Goal: Navigation & Orientation: Go to known website

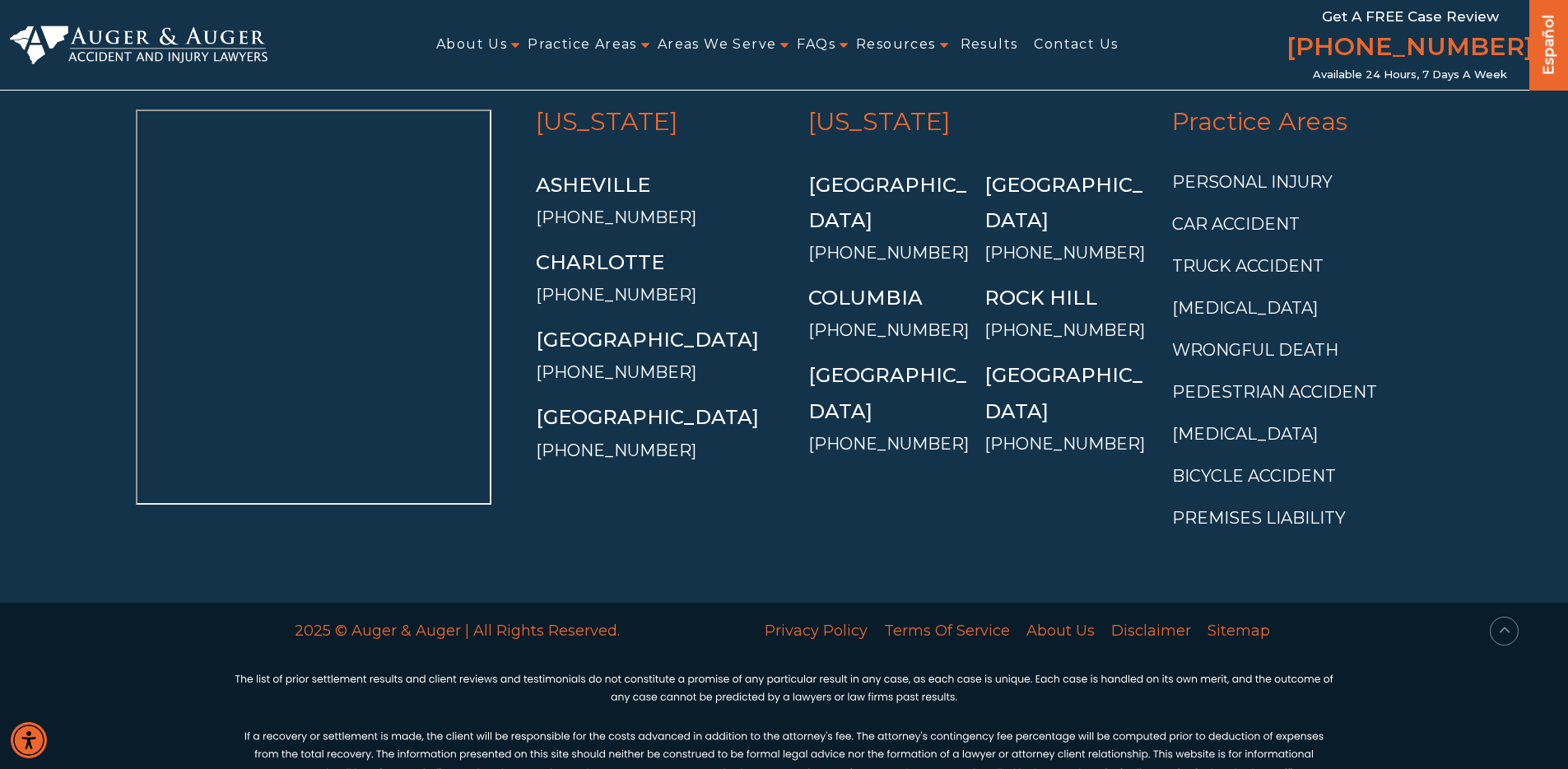
scroll to position [6172, 0]
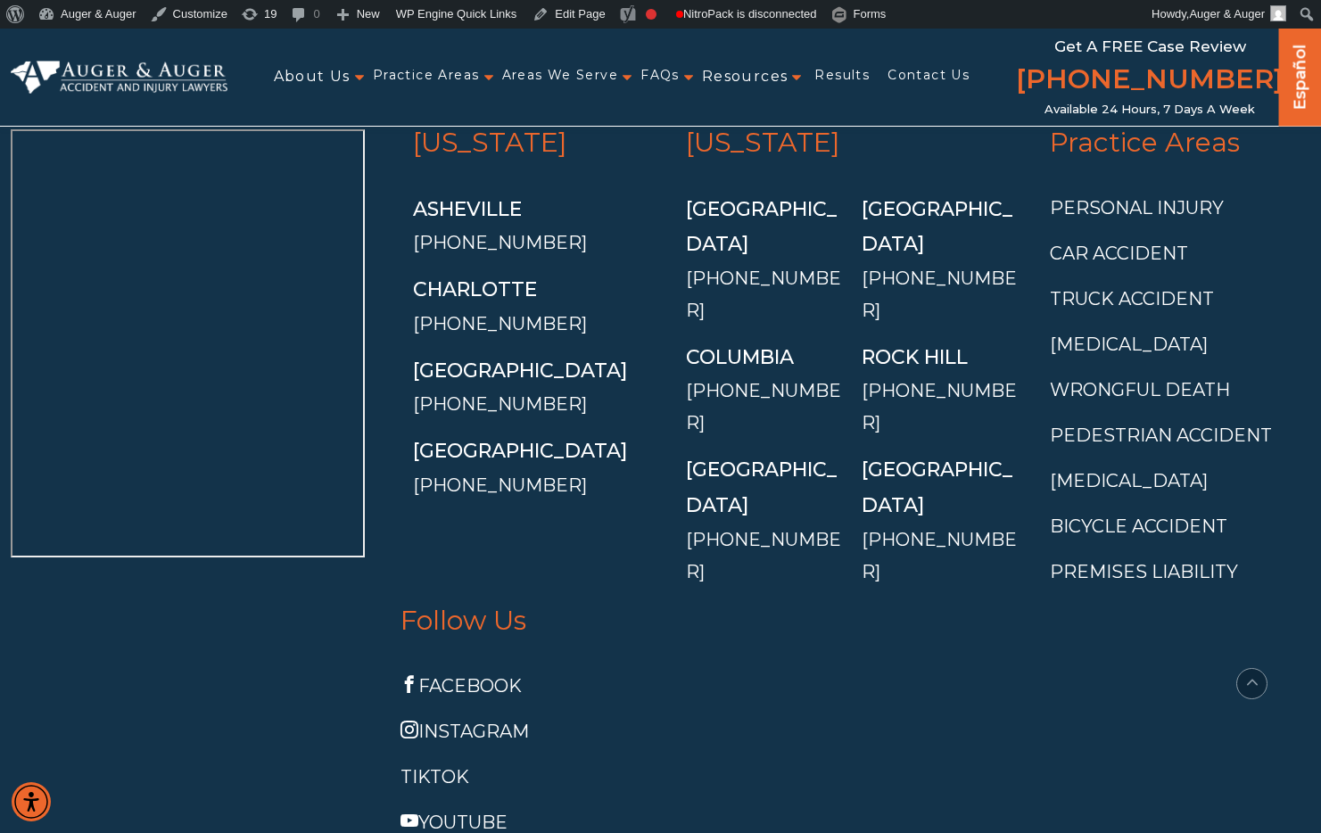
scroll to position [6585, 0]
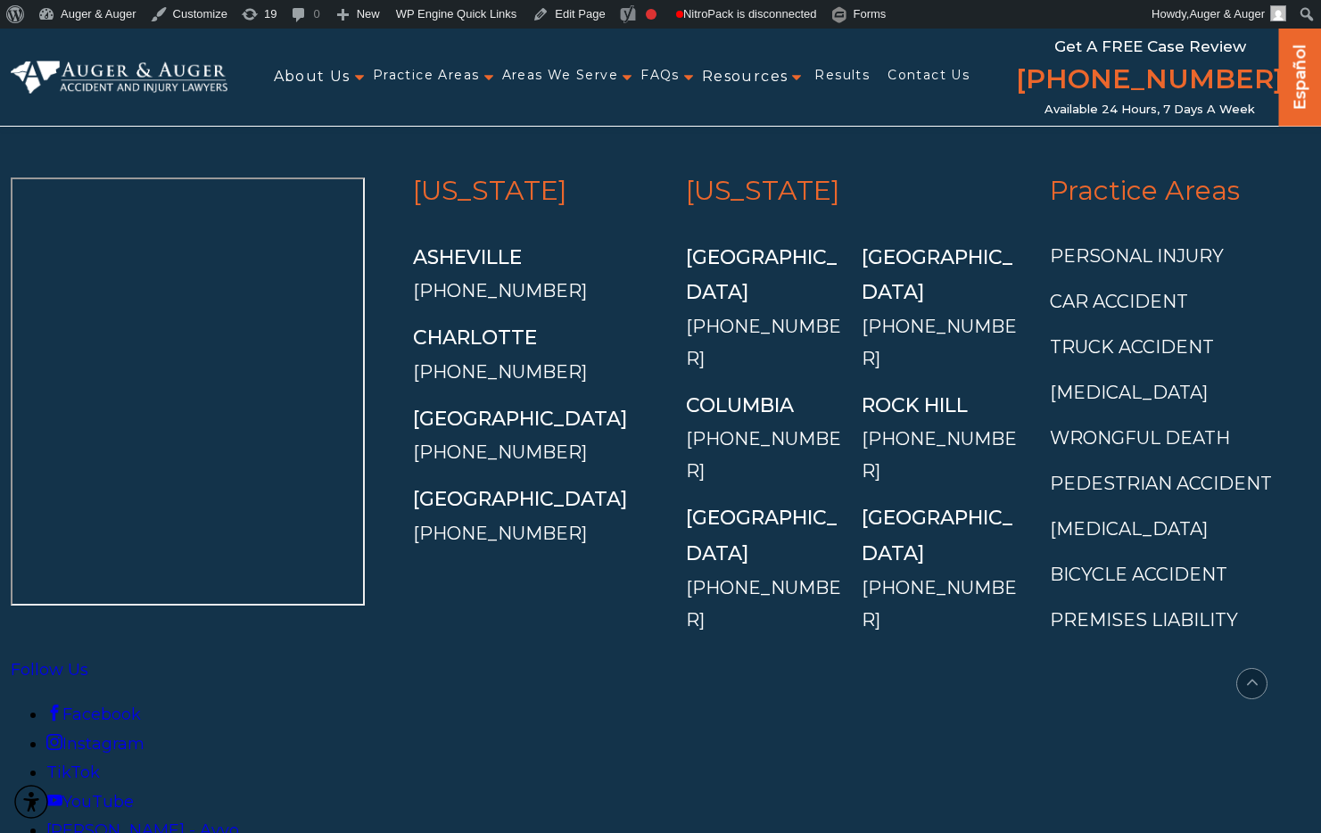
scroll to position [6537, 0]
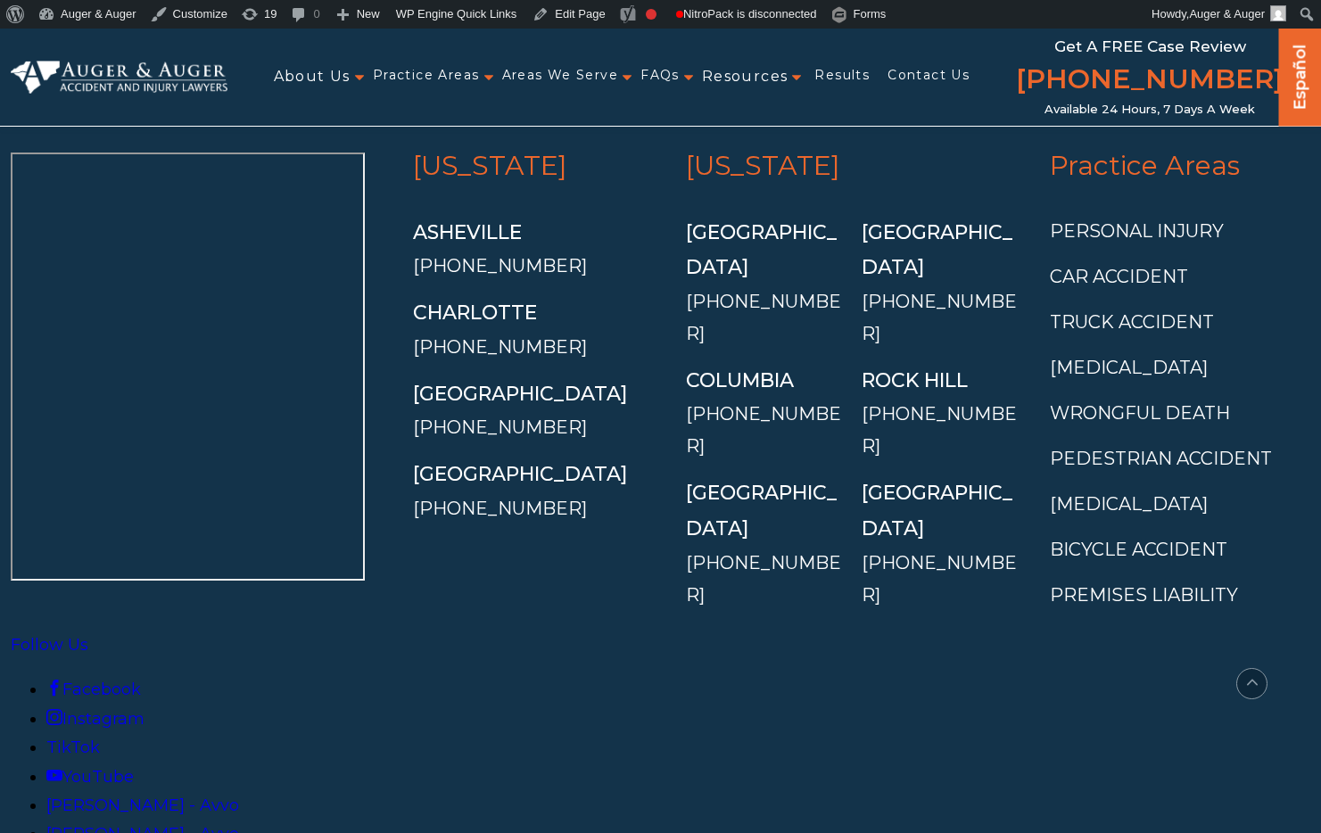
scroll to position [6562, 0]
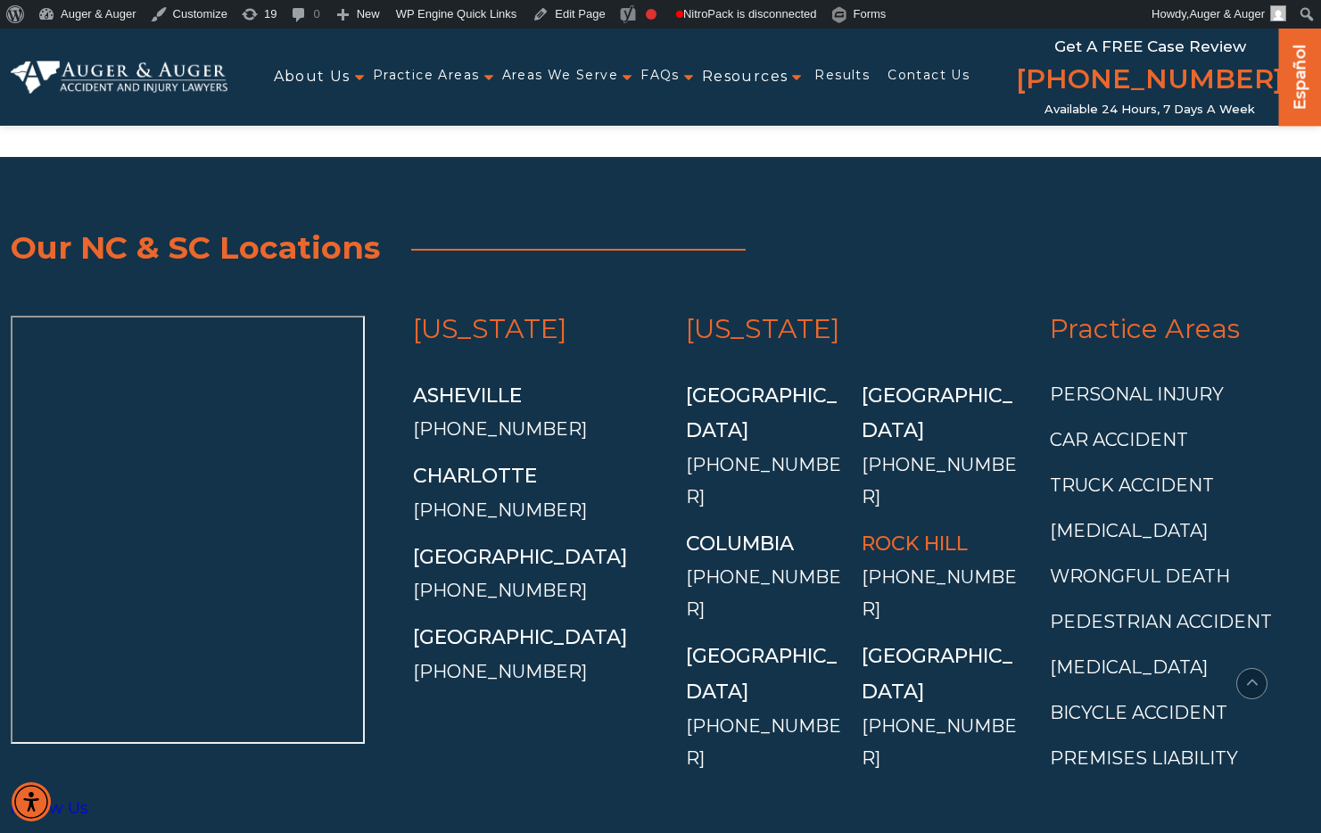
scroll to position [6394, 0]
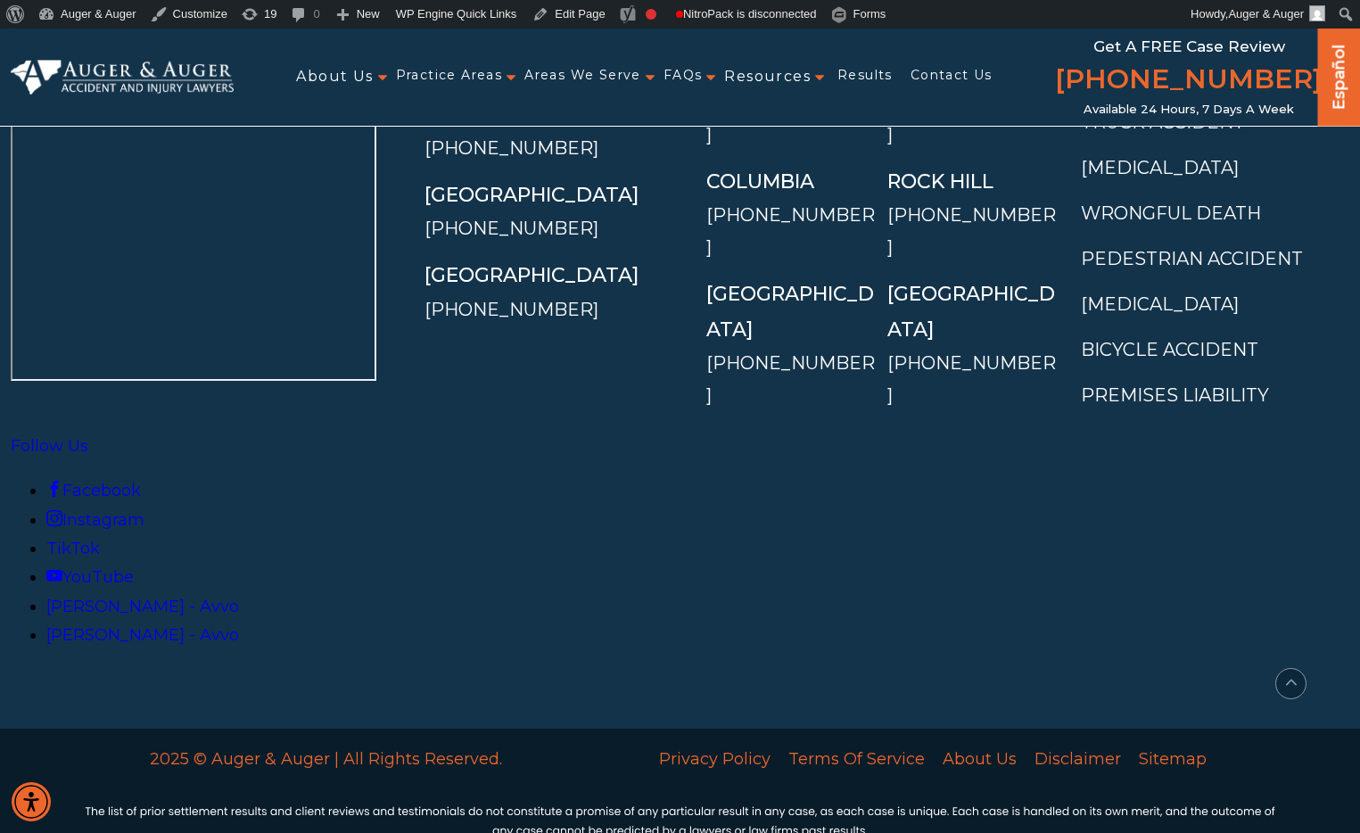
scroll to position [6743, 0]
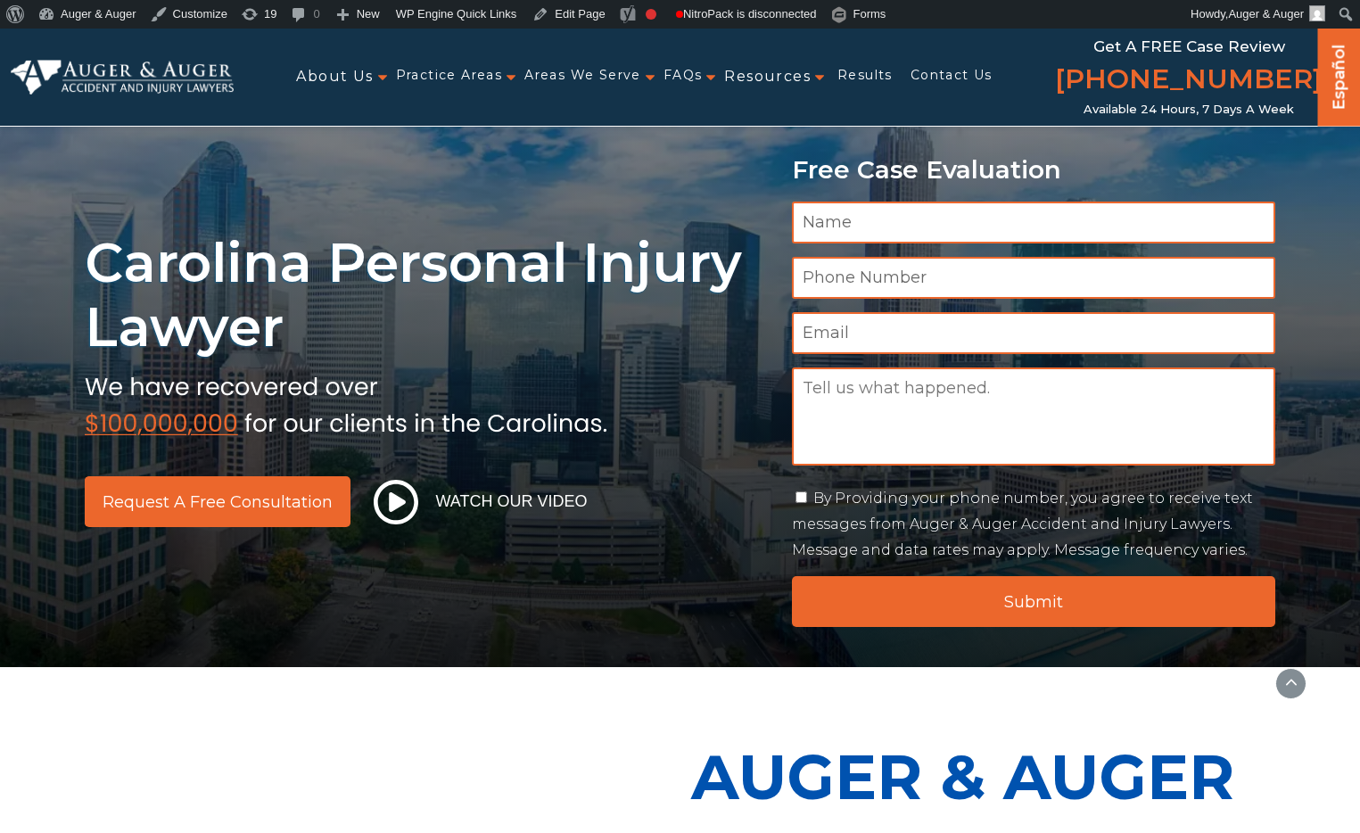
scroll to position [6743, 0]
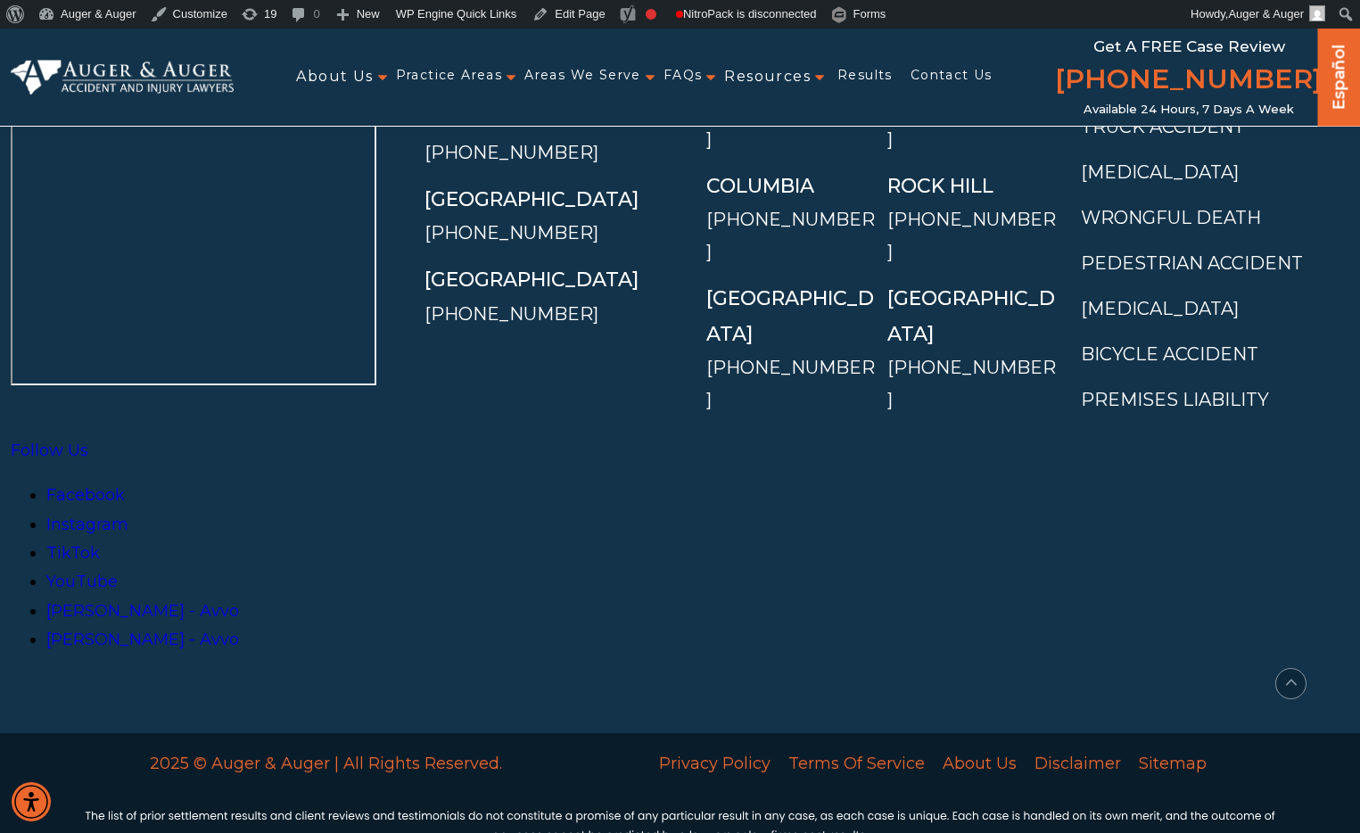
scroll to position [6743, 0]
click at [585, 364] on div "North Carolina Asheville (828) 677-3214 Charlotte (704) 815-5163 Greensboro (33…" at bounding box center [552, 194] width 281 height 478
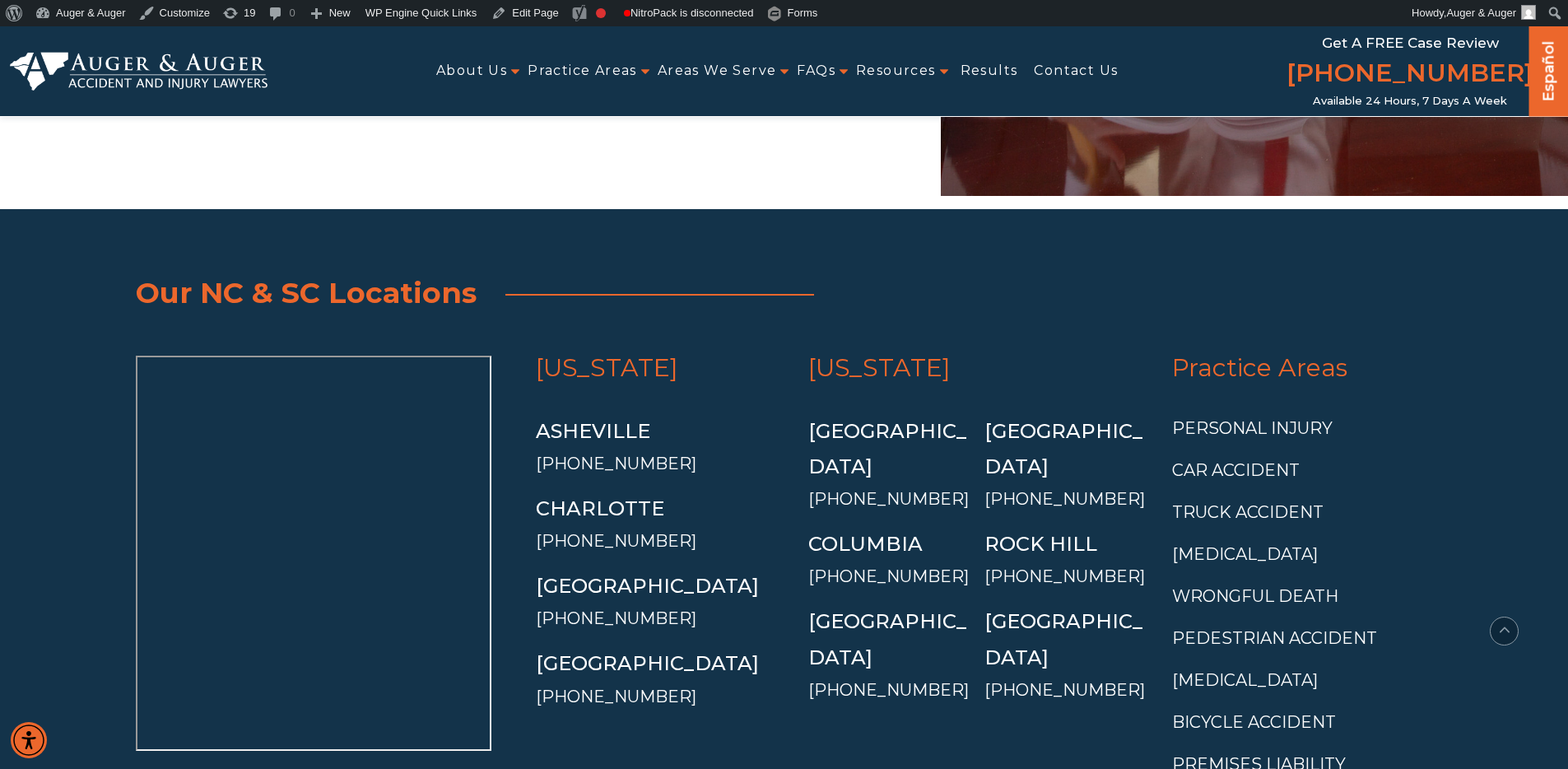
scroll to position [5942, 0]
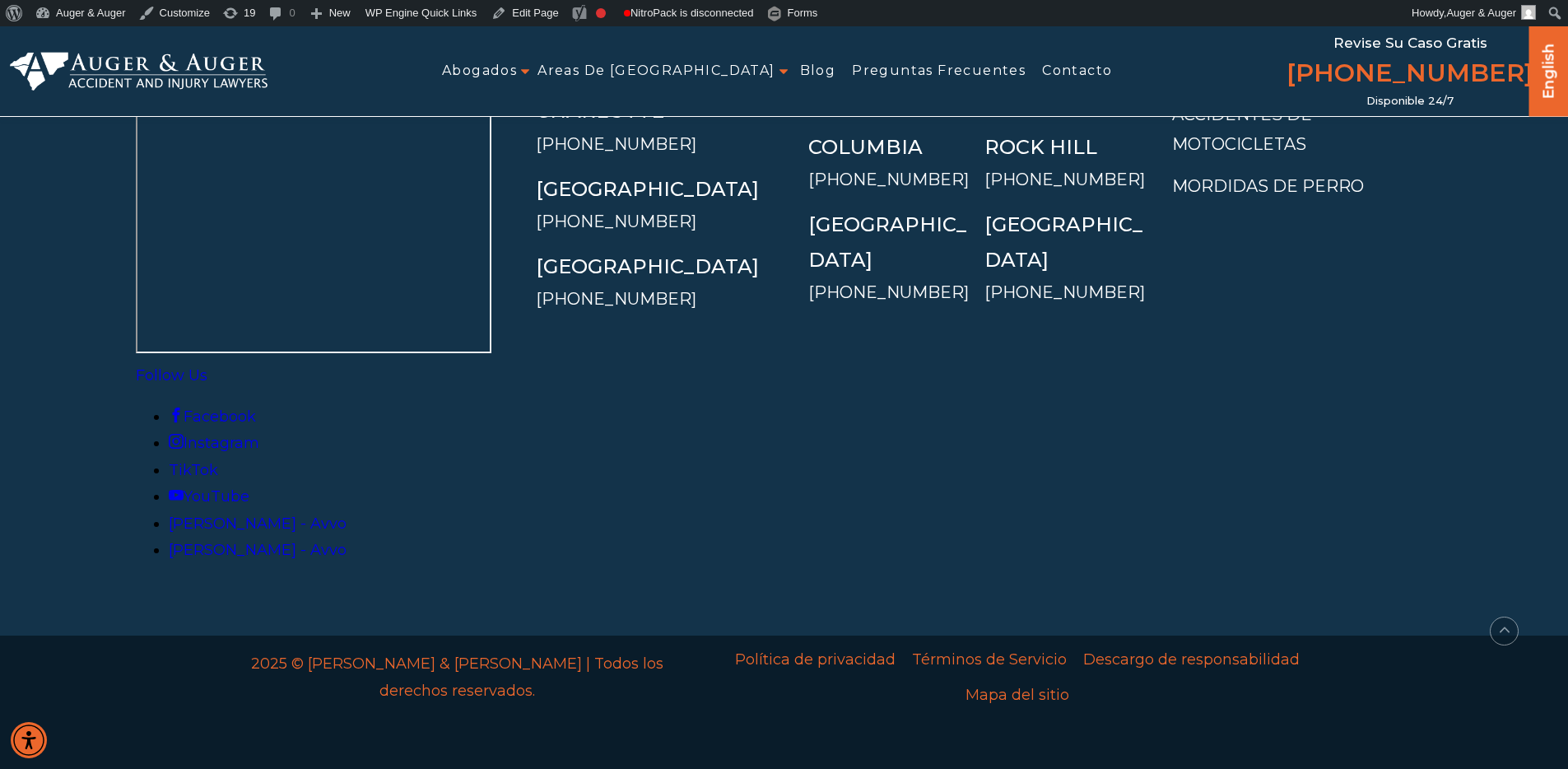
scroll to position [6175, 0]
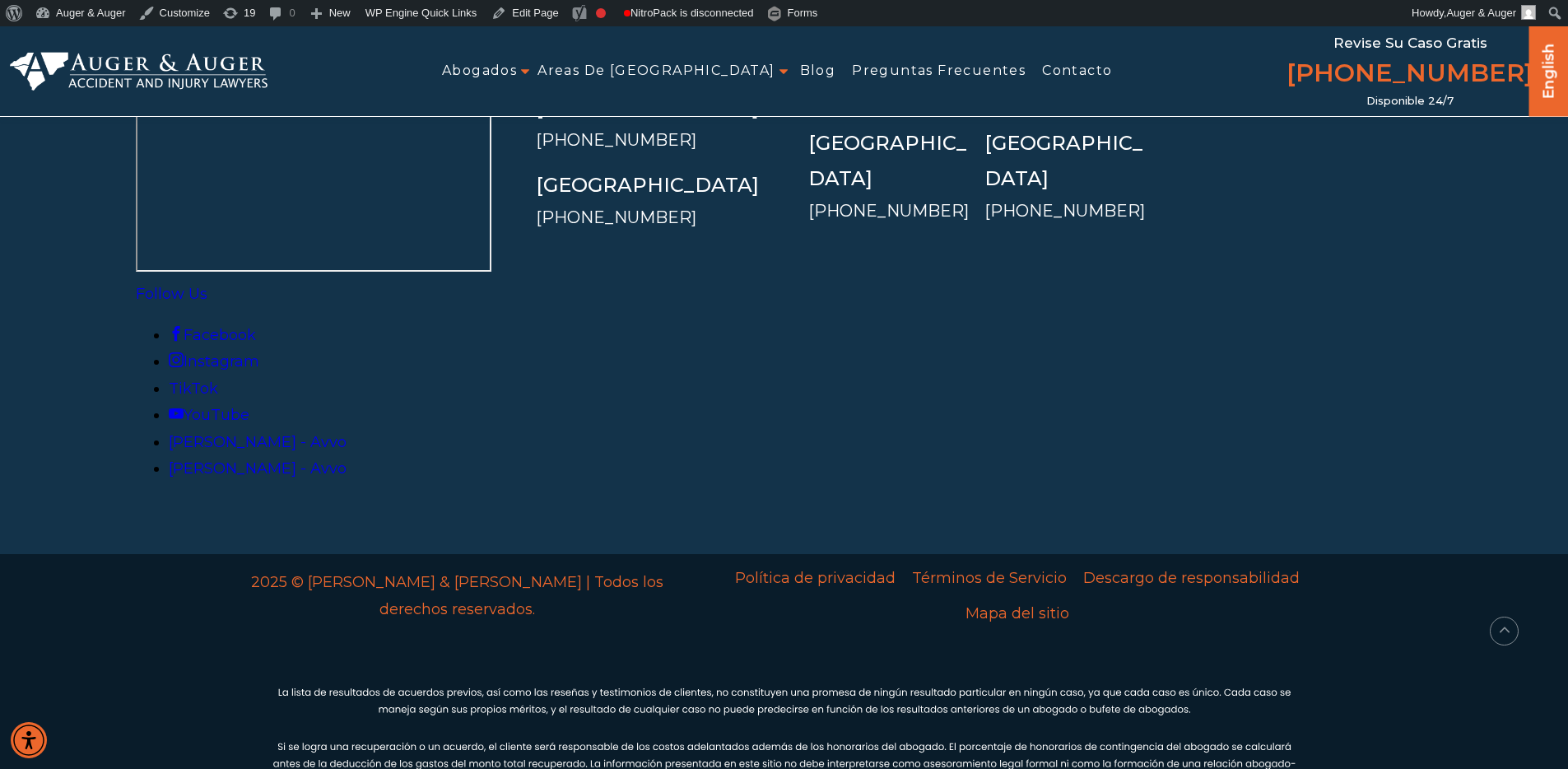
click at [801, 322] on li "Facebook" at bounding box center [801, 335] width 1264 height 27
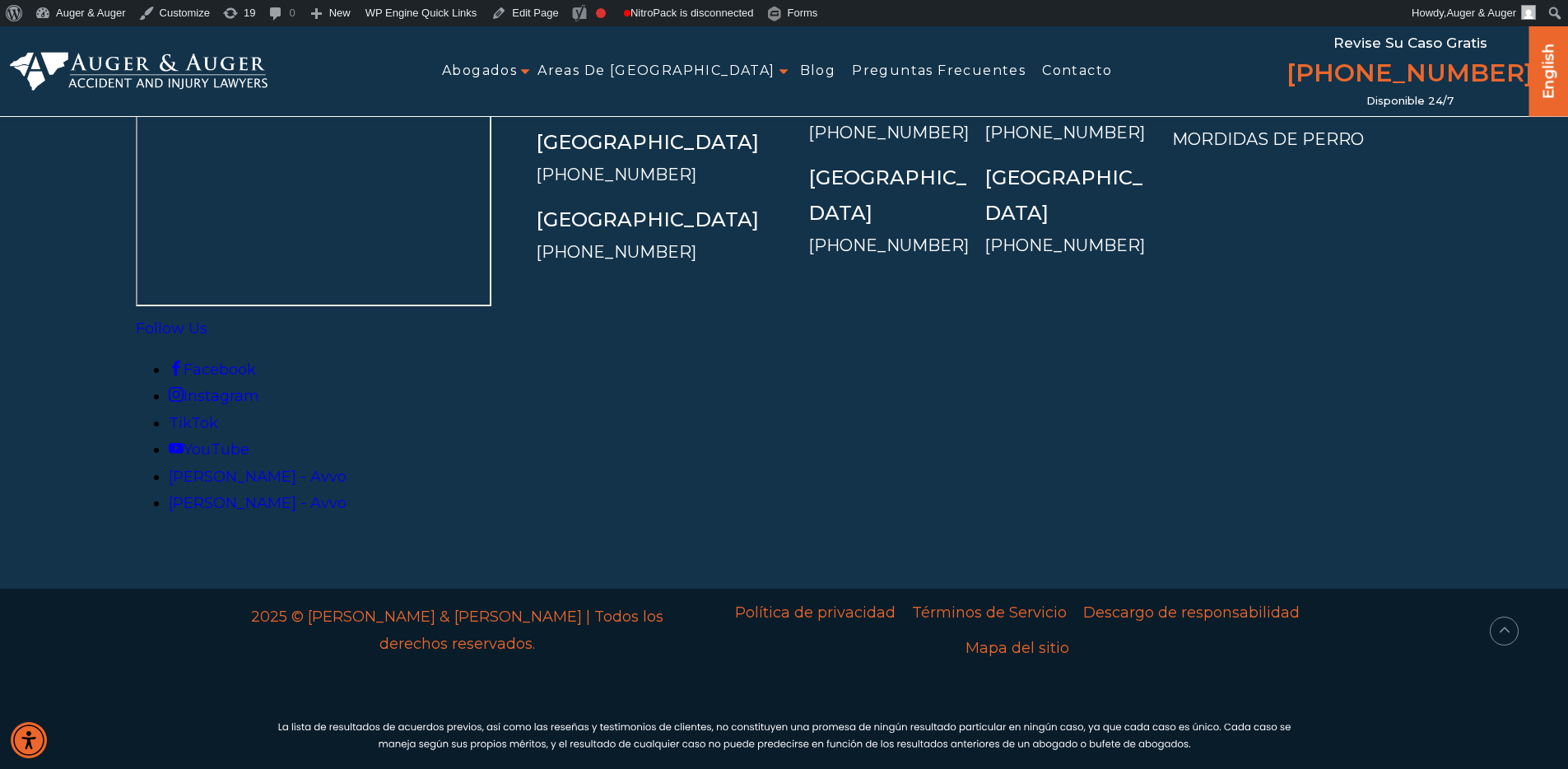
scroll to position [6081, 0]
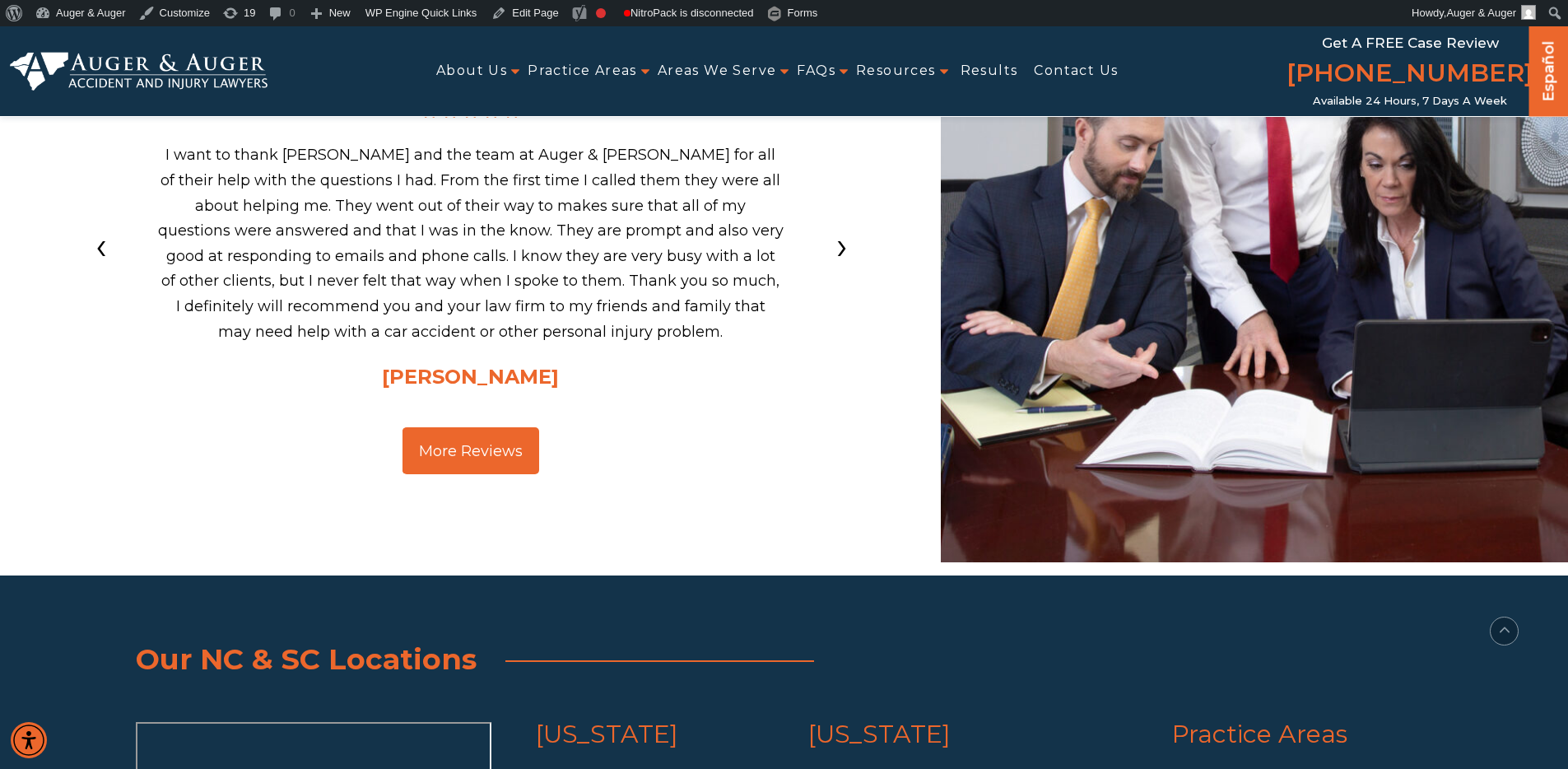
scroll to position [6322, 0]
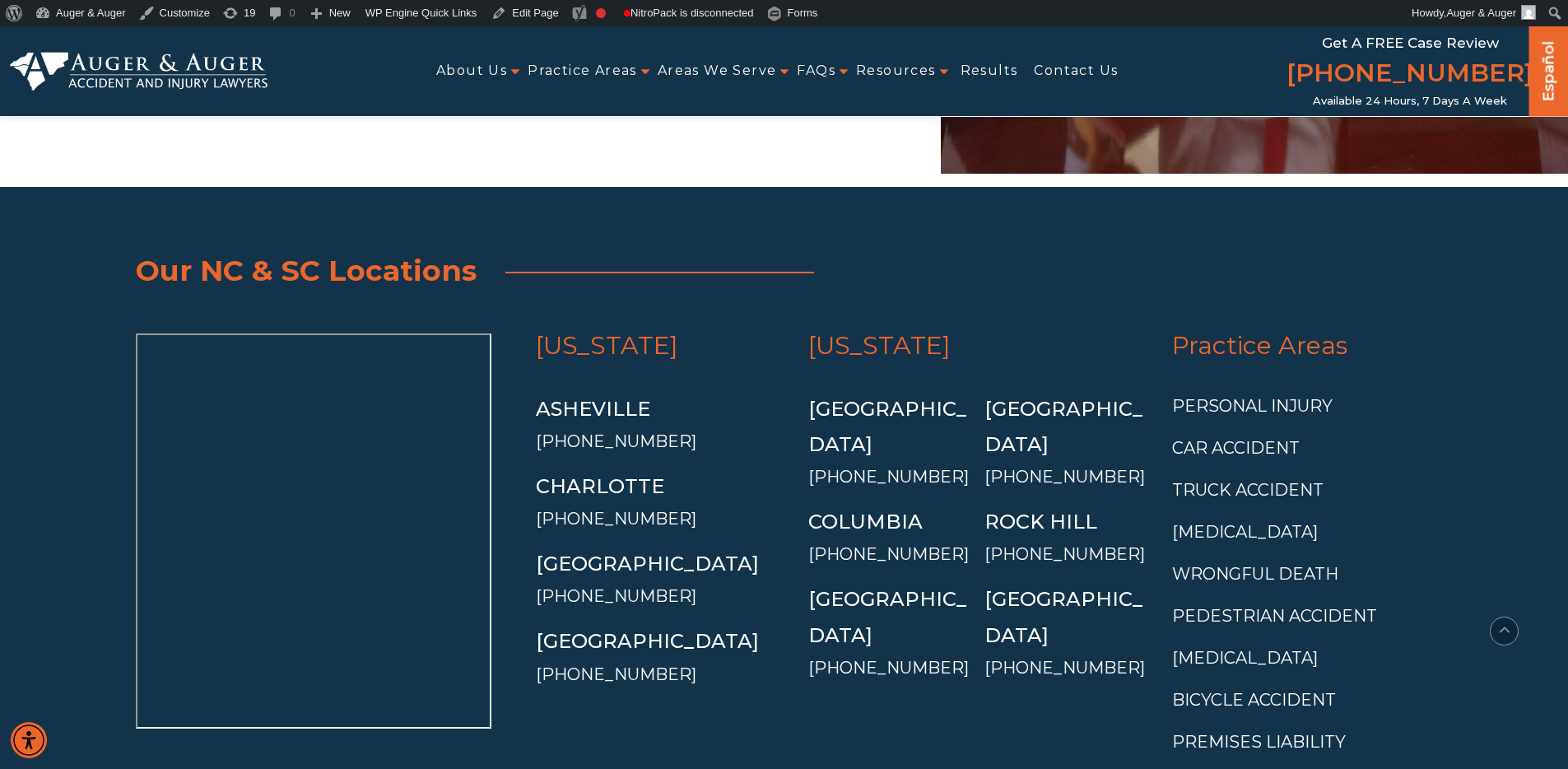
scroll to position [6322, 0]
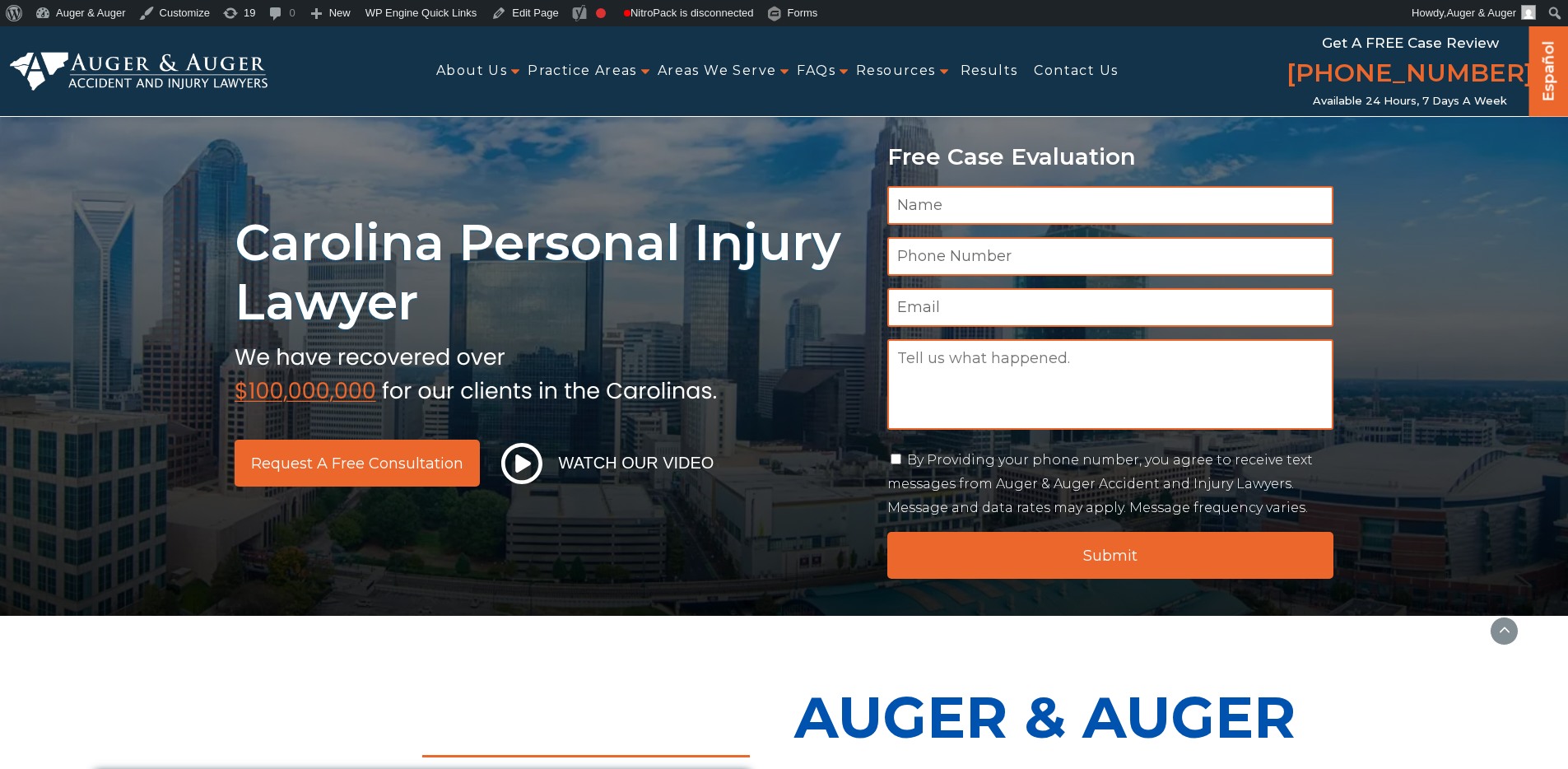
scroll to position [6322, 0]
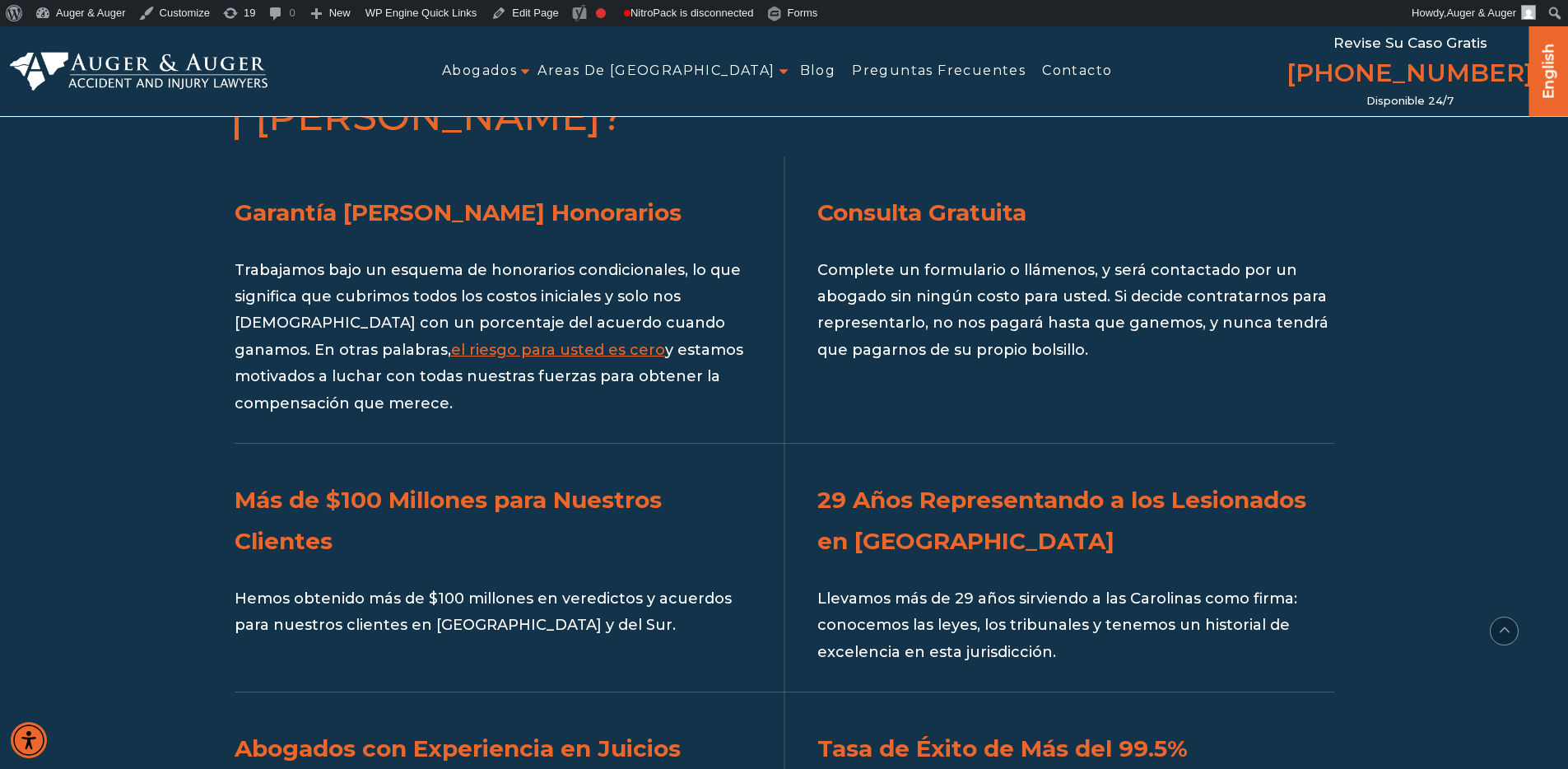
scroll to position [1929, 0]
